Goal: Check status: Check status

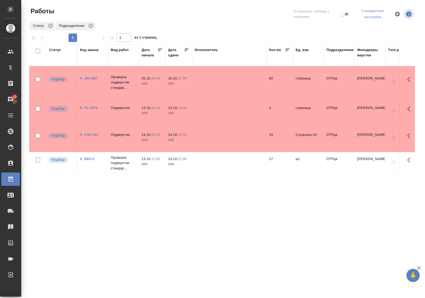
click at [85, 157] on link "S_INIX-2" at bounding box center [87, 159] width 14 height 4
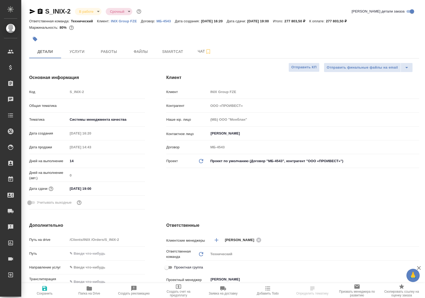
select select "RU"
click at [108, 53] on span "Работы" at bounding box center [108, 51] width 25 height 7
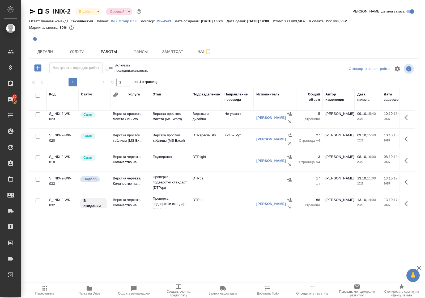
scroll to position [293, 0]
